Goal: Navigation & Orientation: Find specific page/section

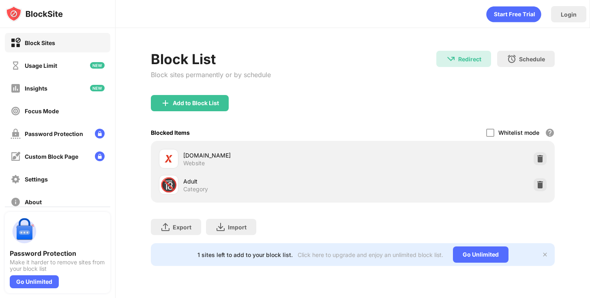
click at [271, 128] on div "Blocked Items Whitelist mode Block all websites except for those in your whitel…" at bounding box center [352, 132] width 403 height 17
click at [88, 64] on div "Usage Limit" at bounding box center [57, 65] width 105 height 19
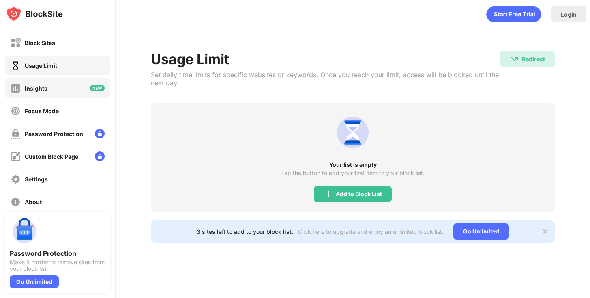
click at [87, 82] on div "Insights" at bounding box center [57, 87] width 105 height 19
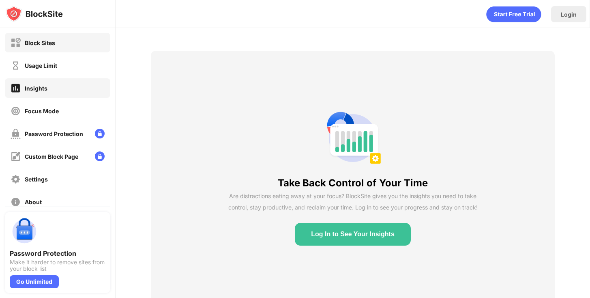
click at [86, 43] on div "Block Sites" at bounding box center [57, 42] width 105 height 19
